Goal: Task Accomplishment & Management: Manage account settings

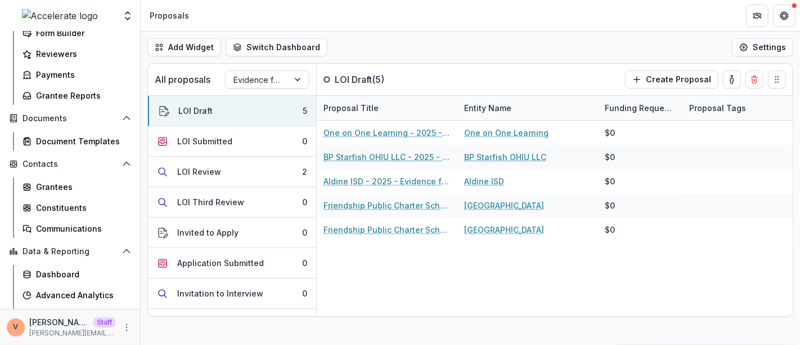
scroll to position [193, 0]
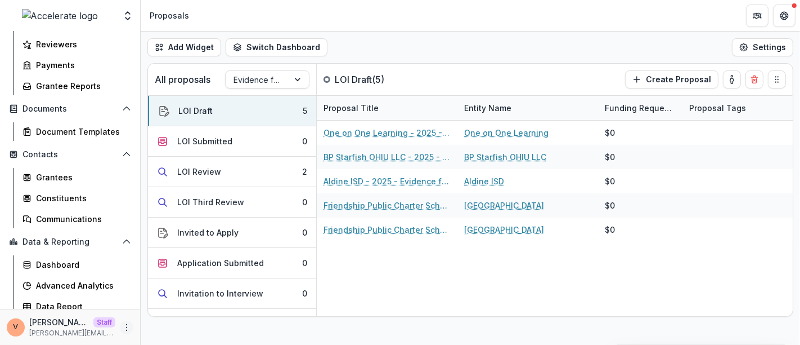
click at [123, 330] on icon "More" at bounding box center [126, 327] width 9 height 9
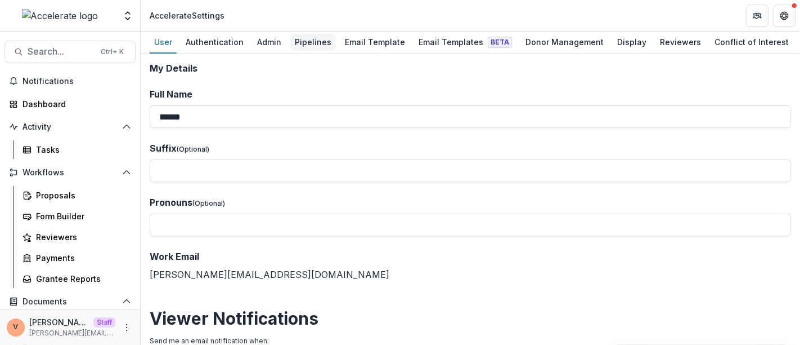
click at [308, 32] on link "Pipelines" at bounding box center [313, 43] width 46 height 22
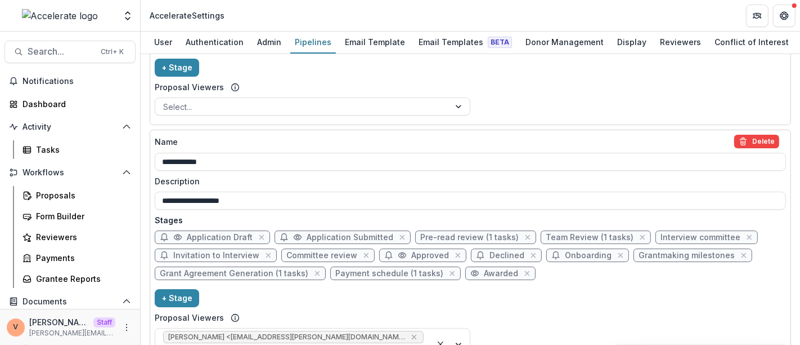
scroll to position [1362, 0]
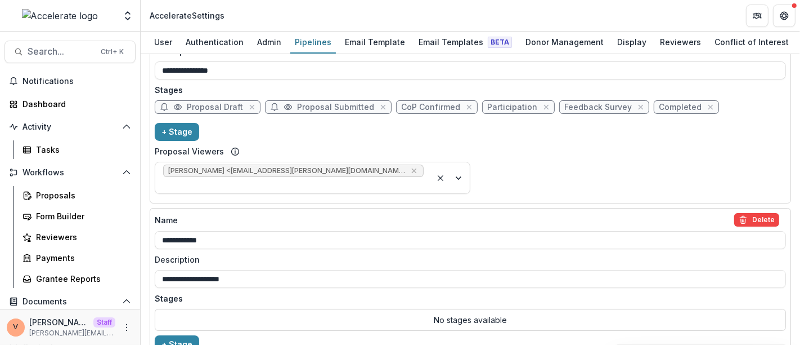
scroll to position [1559, 0]
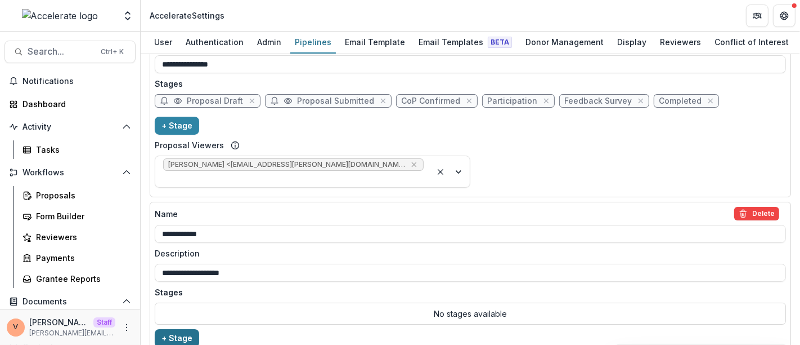
click at [181, 329] on button "+ Stage" at bounding box center [177, 338] width 44 height 18
select select "*****"
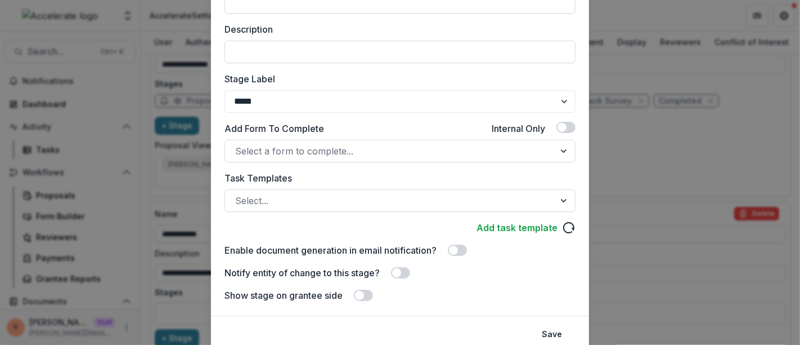
scroll to position [187, 0]
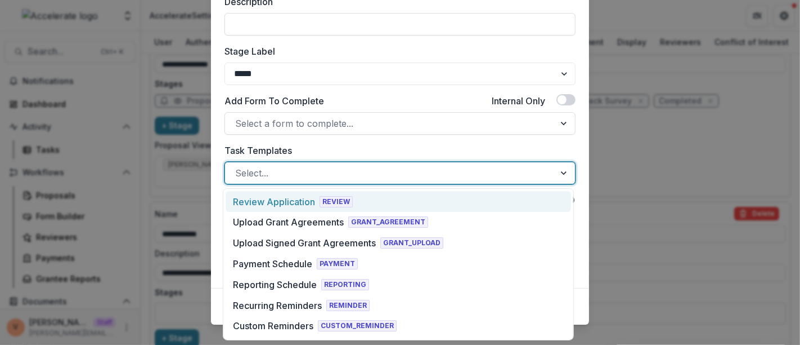
click at [320, 175] on div at bounding box center [390, 173] width 310 height 16
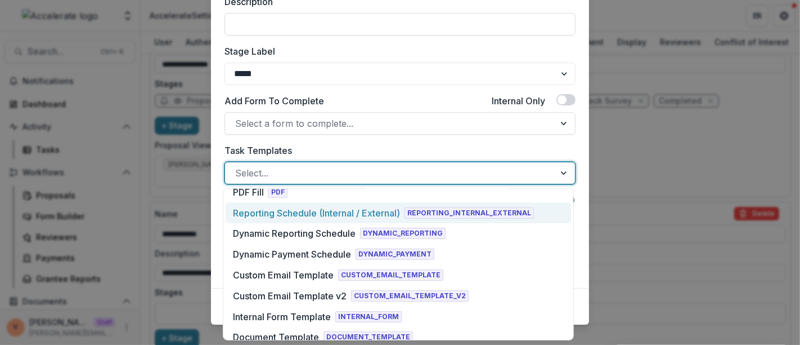
scroll to position [250, 0]
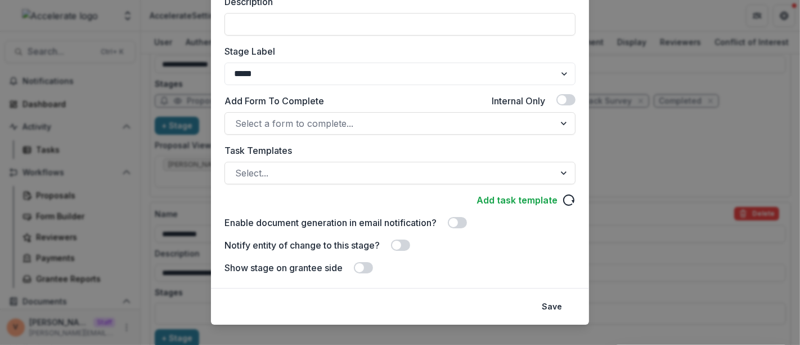
click at [213, 207] on div "Stage Name ******* Display Name Description Stage Label ******* ***** *********…" at bounding box center [400, 84] width 378 height 405
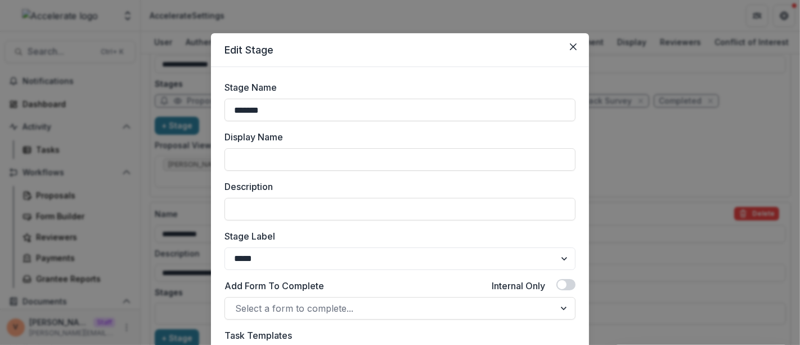
scroll to position [0, 0]
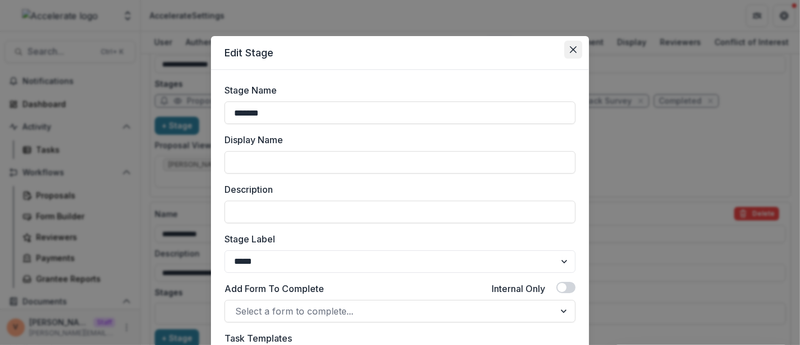
click at [575, 52] on button "Close" at bounding box center [574, 50] width 18 height 18
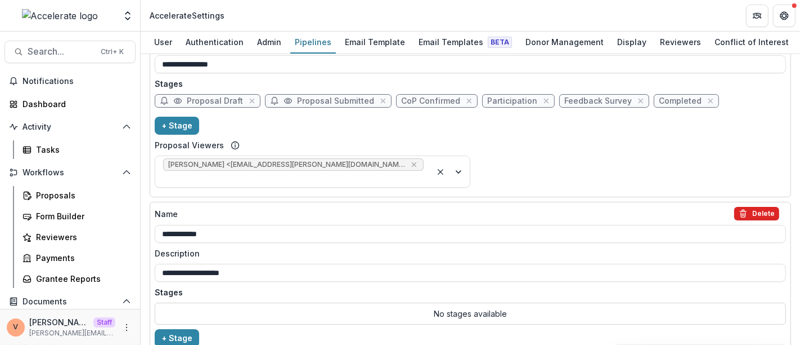
click at [757, 207] on button "Delete" at bounding box center [757, 214] width 45 height 14
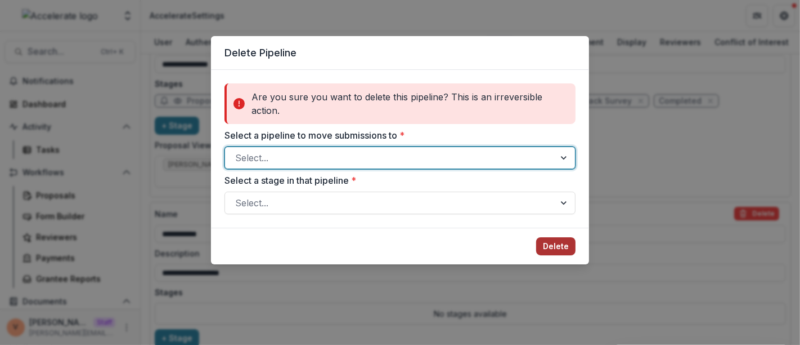
click at [540, 244] on button "Delete" at bounding box center [555, 246] width 39 height 18
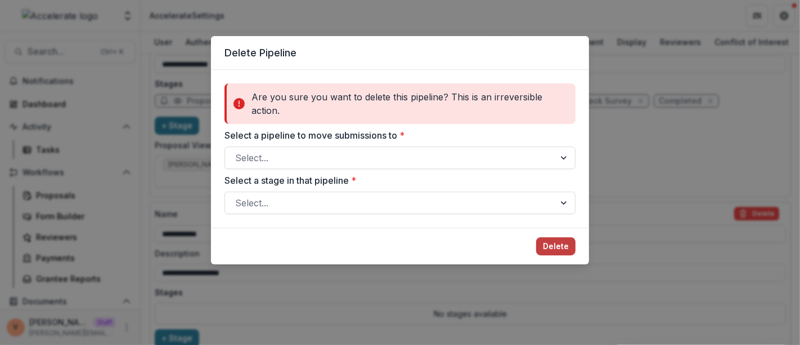
click at [451, 296] on div "Delete Pipeline Are you sure you want to delete this pipeline? This is an irrev…" at bounding box center [400, 172] width 800 height 345
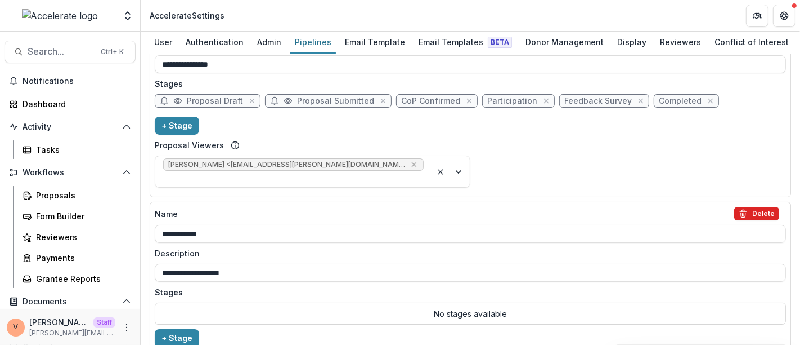
click at [758, 207] on button "Delete" at bounding box center [757, 214] width 45 height 14
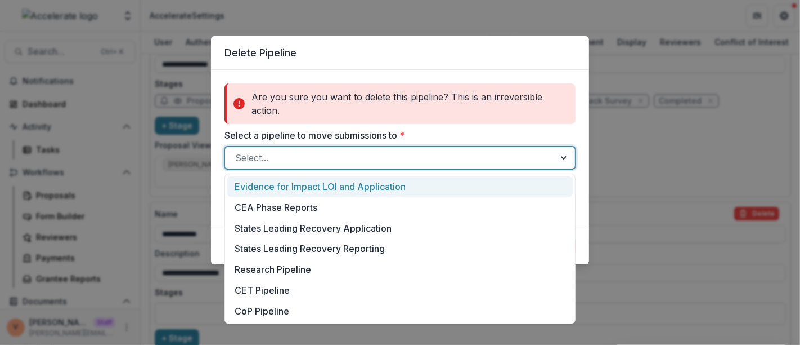
click at [359, 152] on div at bounding box center [390, 158] width 310 height 16
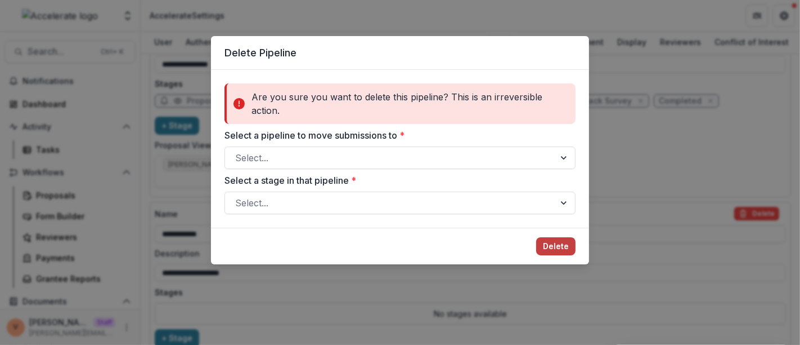
click at [442, 128] on label "Select a pipeline to move submissions to *" at bounding box center [397, 135] width 345 height 14
click at [238, 151] on input "Select a pipeline to move submissions to *" at bounding box center [236, 158] width 3 height 14
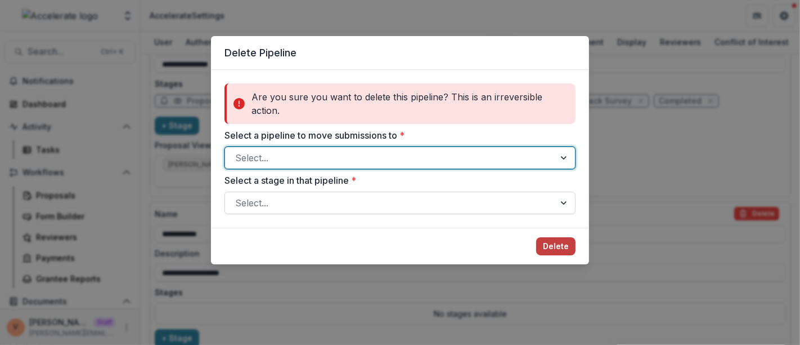
click at [377, 202] on div at bounding box center [390, 203] width 310 height 16
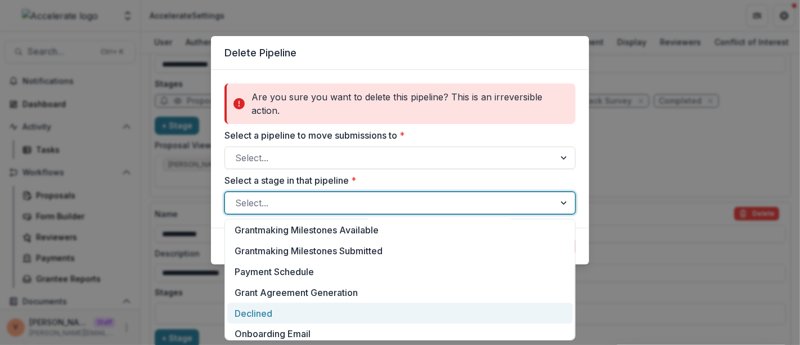
scroll to position [297, 0]
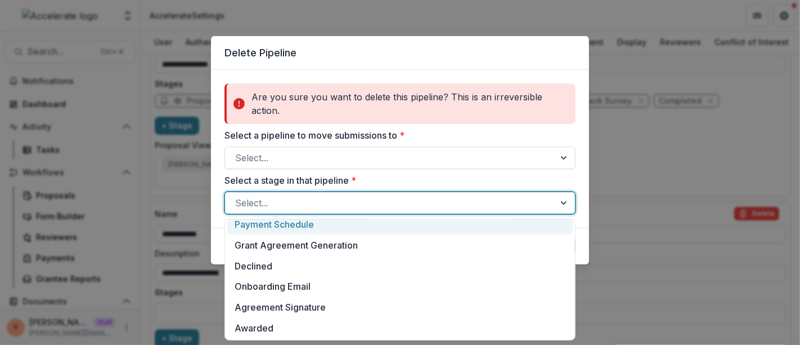
click at [432, 178] on label "Select a stage in that pipeline *" at bounding box center [397, 180] width 345 height 14
click at [238, 196] on input "Select a stage in that pipeline *" at bounding box center [236, 203] width 3 height 14
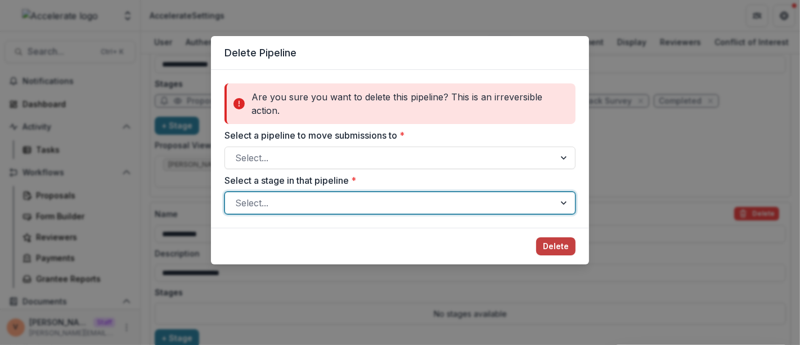
click at [584, 305] on div "Delete Pipeline Are you sure you want to delete this pipeline? This is an irrev…" at bounding box center [400, 172] width 800 height 345
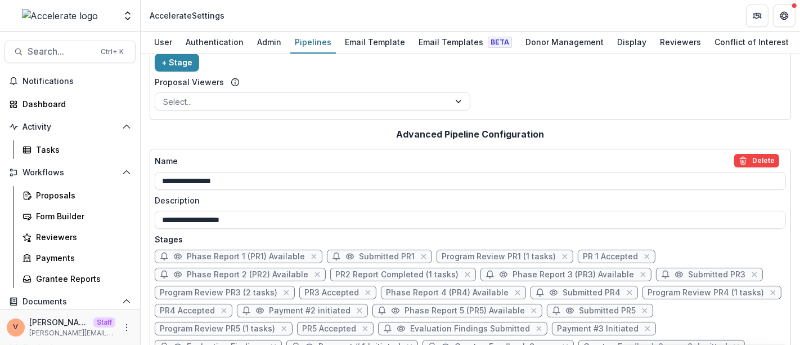
scroll to position [250, 0]
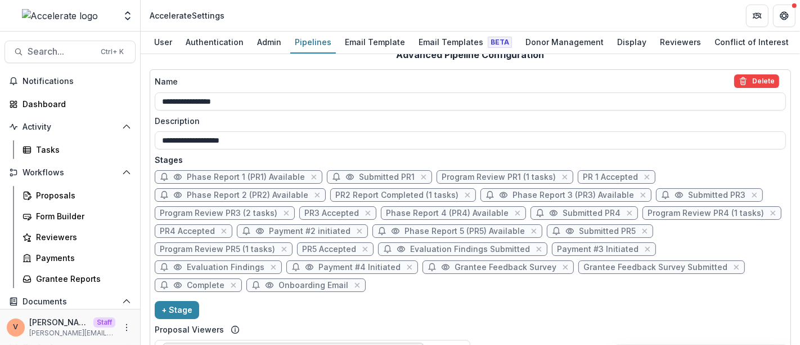
click at [249, 172] on span "Phase Report 1 (PR1) Available" at bounding box center [246, 177] width 118 height 10
select select "*****"
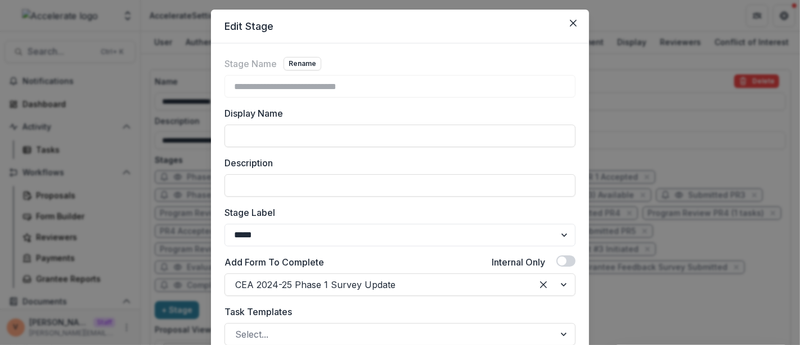
scroll to position [0, 0]
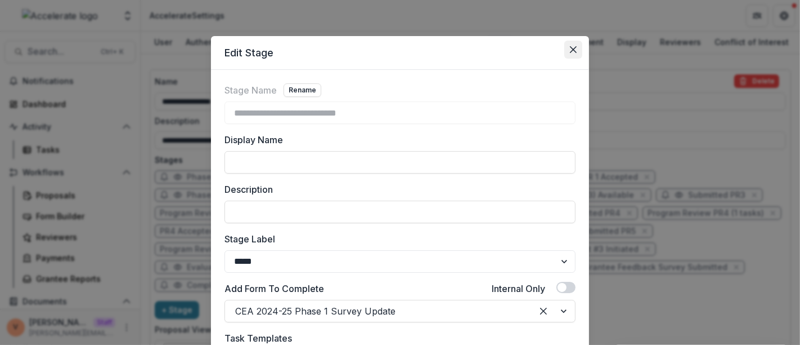
click at [575, 50] on icon "Close" at bounding box center [573, 49] width 7 height 7
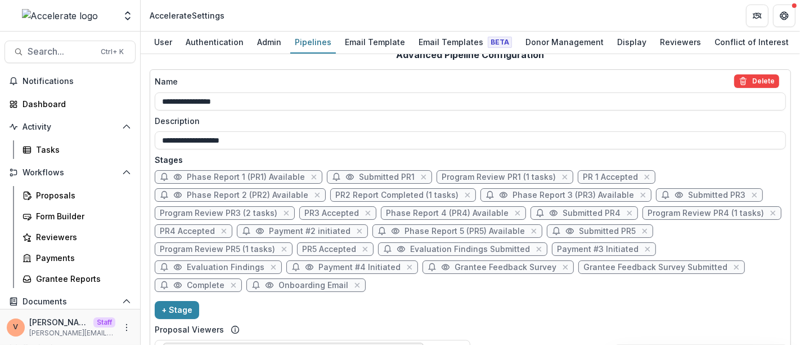
click at [394, 172] on span "Submitted PR1" at bounding box center [387, 177] width 56 height 10
select select "*********"
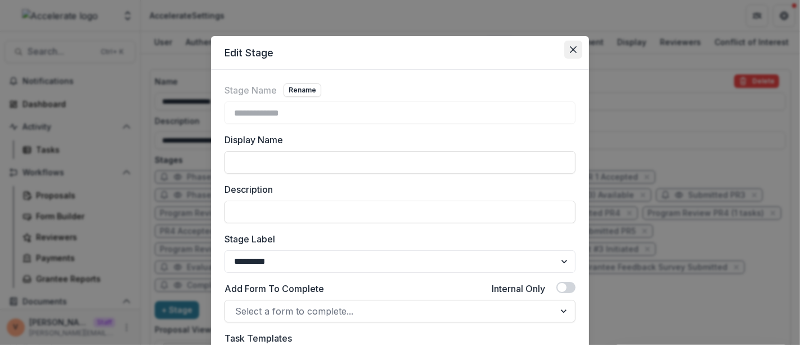
click at [570, 48] on icon "Close" at bounding box center [573, 49] width 7 height 7
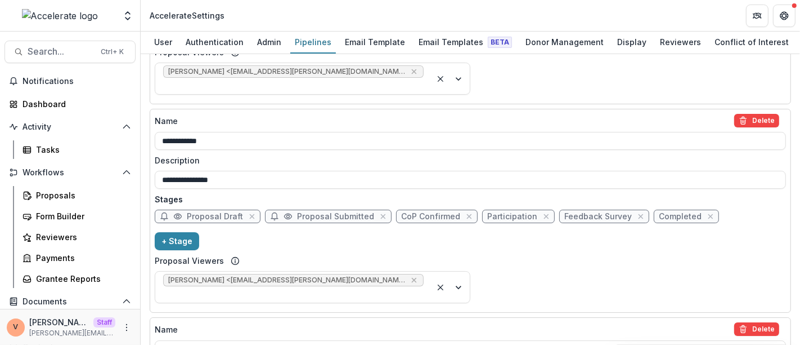
scroll to position [1559, 0]
